Goal: Navigation & Orientation: Find specific page/section

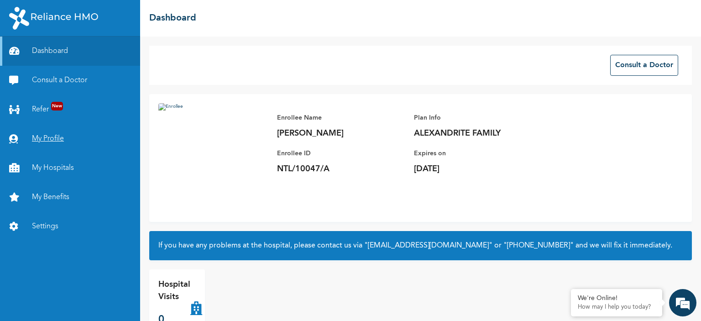
click at [55, 136] on link "My Profile" at bounding box center [70, 138] width 140 height 29
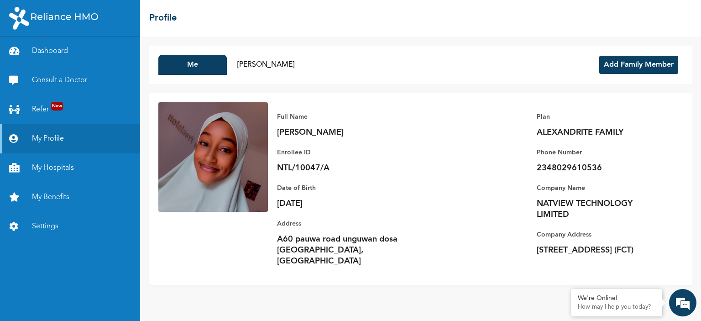
click at [622, 65] on button "Add Family Member" at bounding box center [638, 65] width 79 height 18
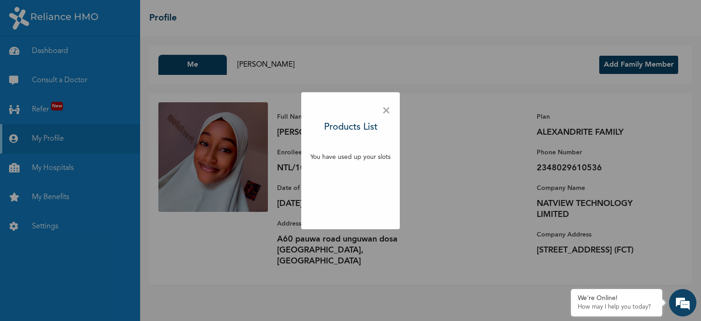
click at [389, 111] on span "×" at bounding box center [386, 110] width 9 height 19
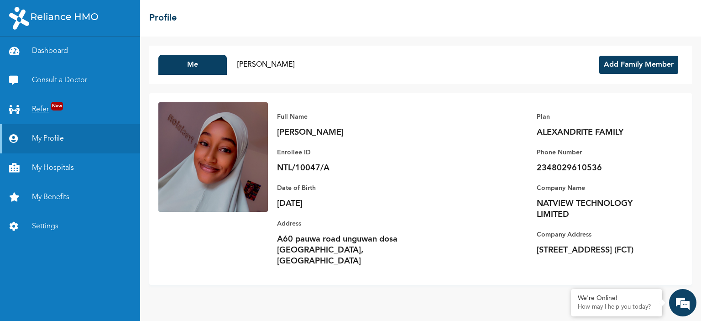
click at [35, 108] on link "Refer New" at bounding box center [70, 109] width 140 height 29
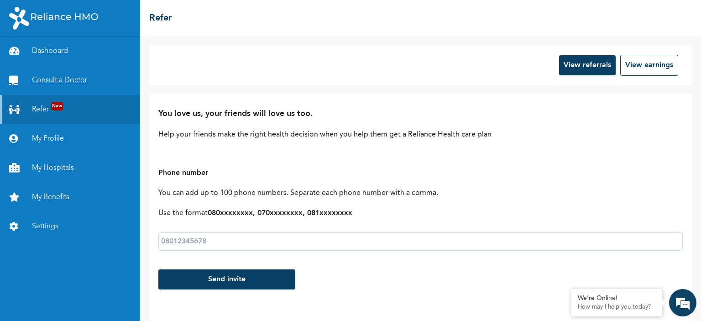
click at [59, 74] on link "Consult a Doctor" at bounding box center [70, 80] width 140 height 29
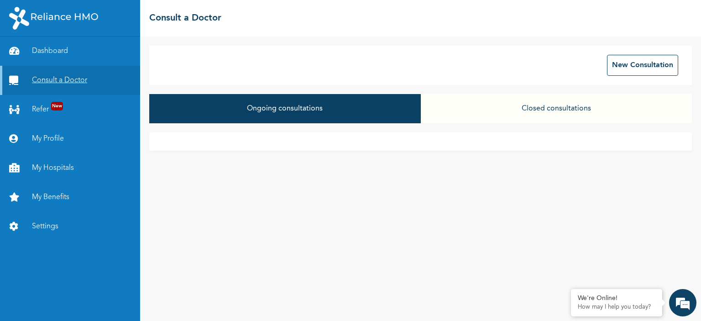
click at [60, 66] on link "Consult a Doctor" at bounding box center [70, 80] width 140 height 29
click at [60, 55] on link "Dashboard" at bounding box center [70, 51] width 140 height 29
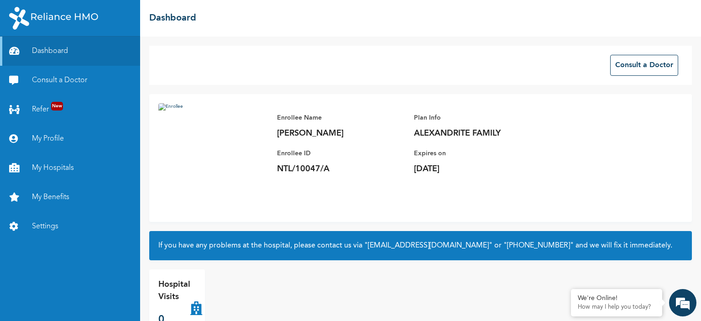
scroll to position [21, 0]
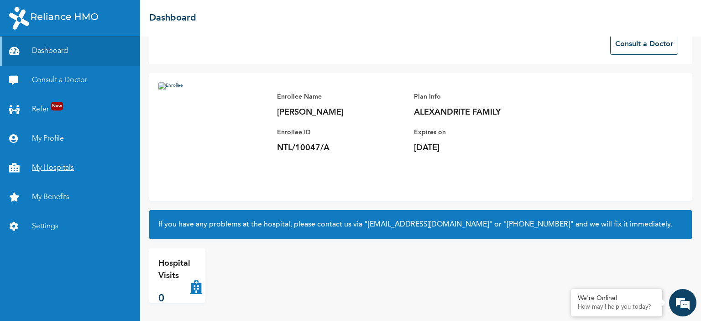
click at [35, 173] on link "My Hospitals" at bounding box center [70, 167] width 140 height 29
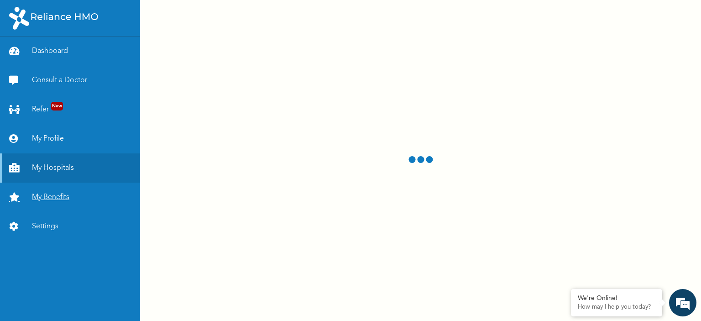
click at [43, 198] on link "My Benefits" at bounding box center [70, 197] width 140 height 29
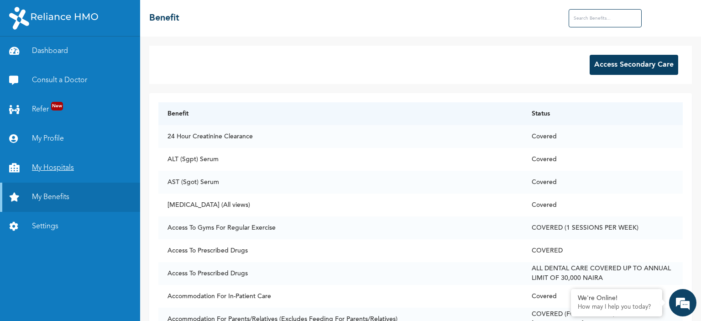
click at [60, 165] on link "My Hospitals" at bounding box center [70, 167] width 140 height 29
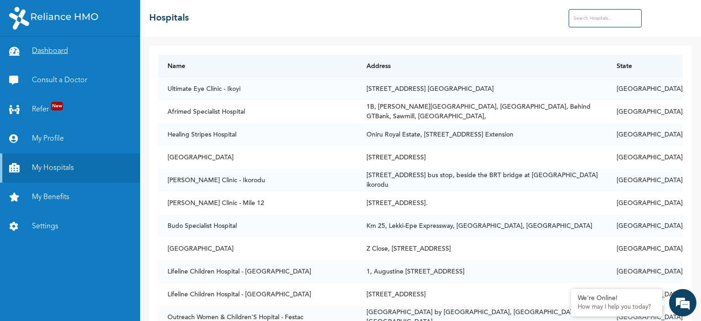
click at [54, 51] on link "Dashboard" at bounding box center [70, 51] width 140 height 29
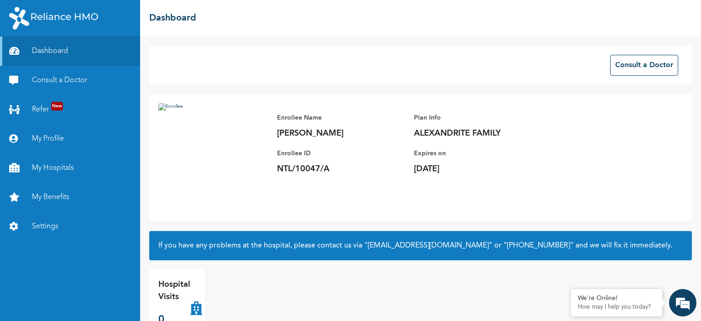
scroll to position [21, 0]
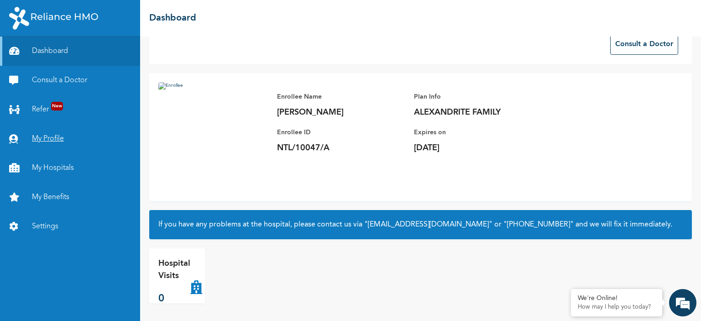
click at [56, 143] on link "My Profile" at bounding box center [70, 138] width 140 height 29
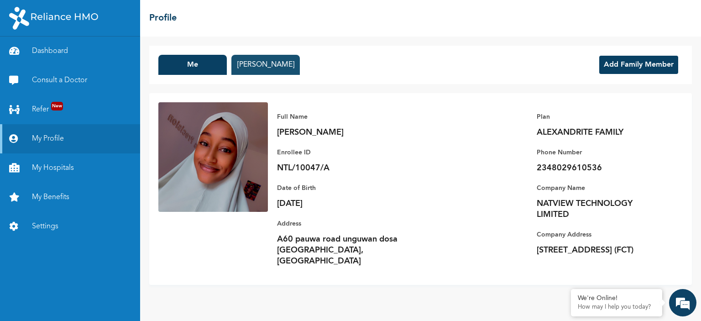
click at [263, 60] on button "[PERSON_NAME]" at bounding box center [265, 65] width 68 height 20
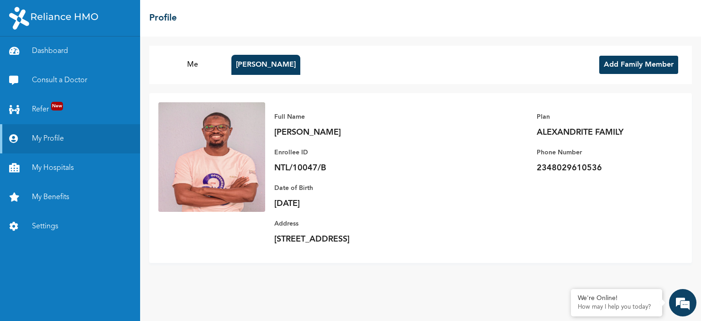
click at [197, 47] on div "Me [PERSON_NAME] Add Family Member" at bounding box center [420, 65] width 543 height 38
click at [182, 63] on button "Me" at bounding box center [192, 65] width 68 height 20
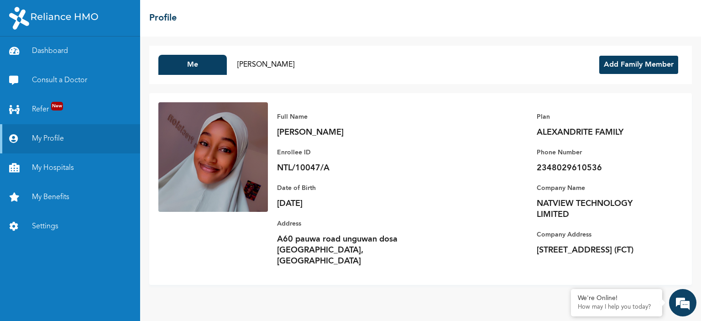
click at [619, 60] on button "Add Family Member" at bounding box center [638, 65] width 79 height 18
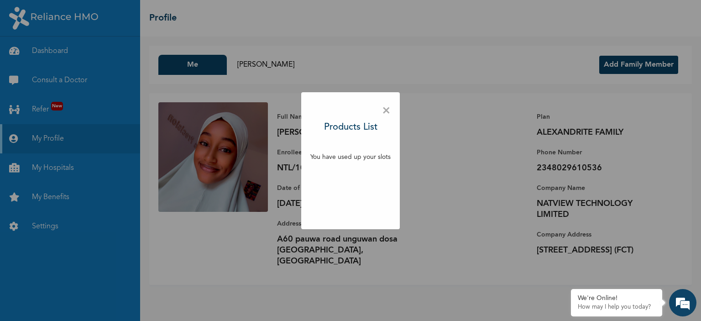
click at [385, 111] on span "×" at bounding box center [386, 110] width 9 height 19
